Goal: Find specific page/section: Find specific page/section

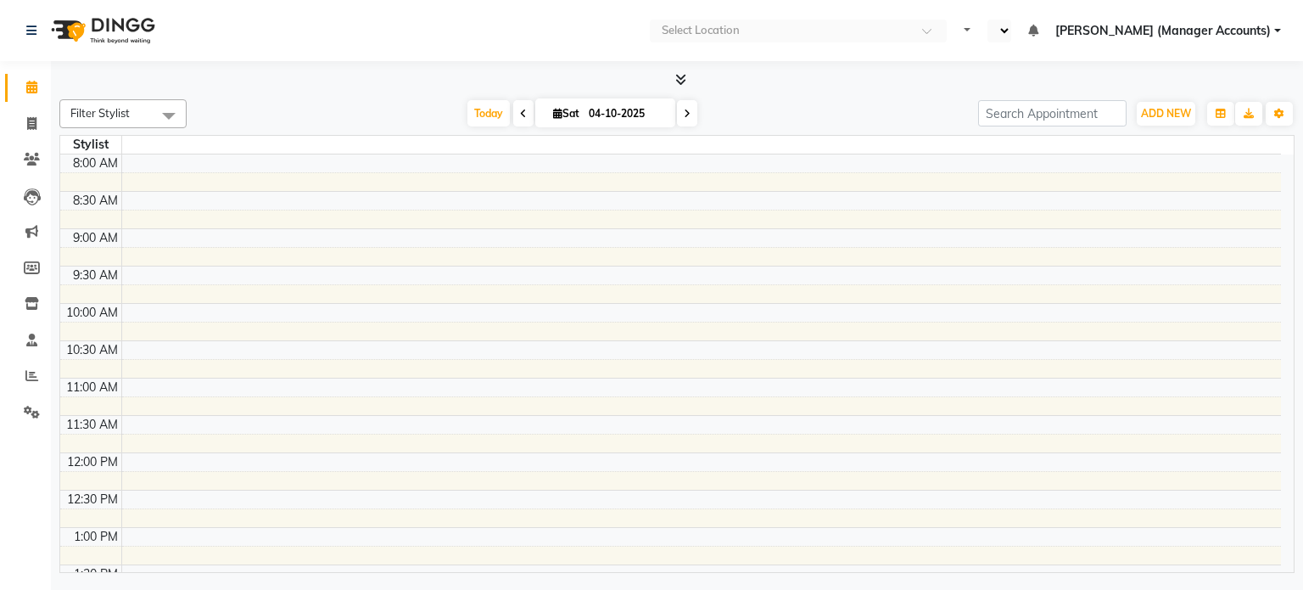
select select "en"
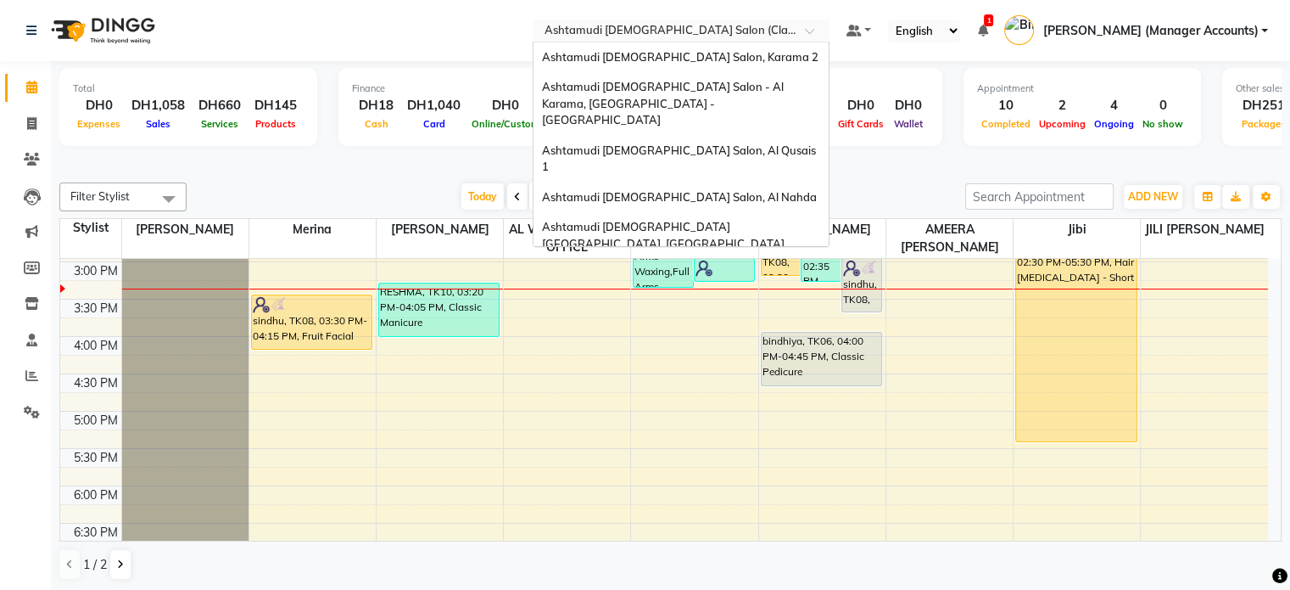
click at [759, 27] on input "text" at bounding box center [664, 32] width 246 height 17
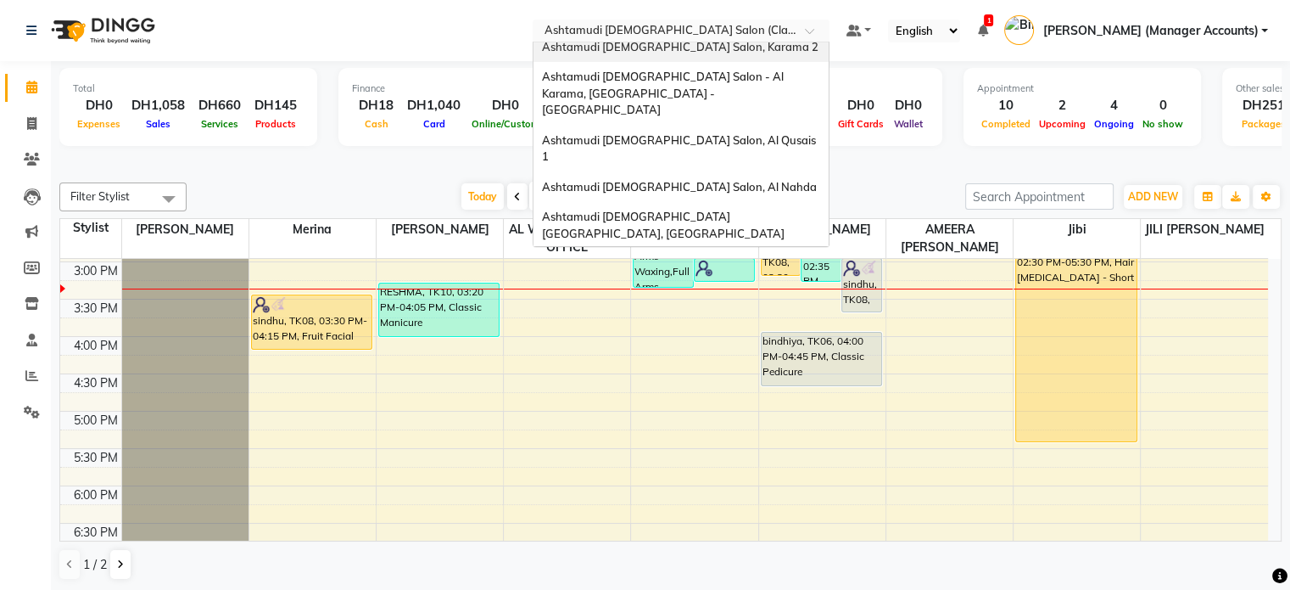
click at [761, 48] on span "Ashtamudi [DEMOGRAPHIC_DATA] Salon, Karama 2" at bounding box center [680, 47] width 277 height 14
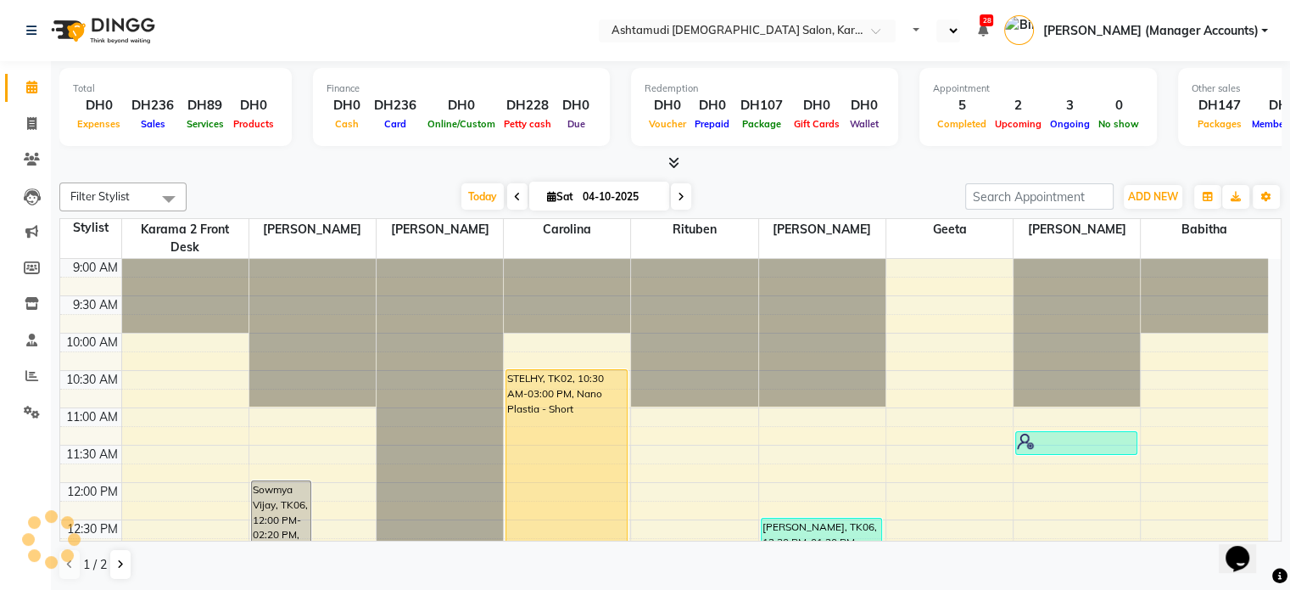
select select "en"
